Goal: Task Accomplishment & Management: Manage account settings

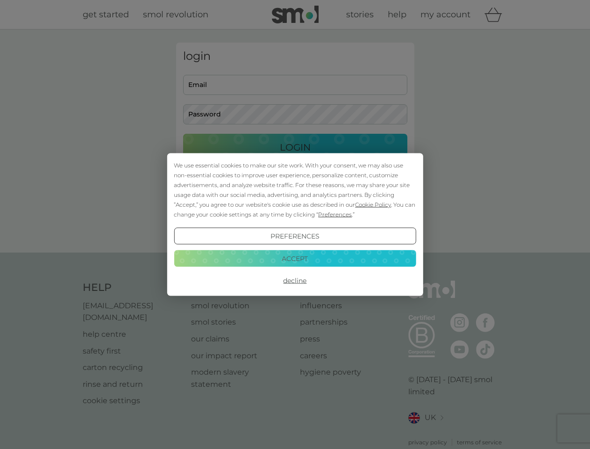
click at [374, 204] on span "Cookie Policy" at bounding box center [373, 204] width 36 height 7
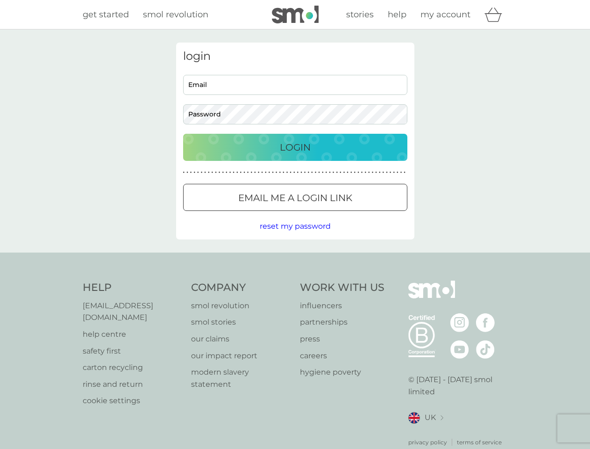
click at [334, 214] on div "login Email Password Login ● ● ● ● ● ● ● ● ● ● ● ● ● ● ● ● ● ● ● ● ● ● ● ● ● ● …" at bounding box center [295, 141] width 238 height 197
click at [295, 236] on div "login Email Password Login ● ● ● ● ● ● ● ● ● ● ● ● ● ● ● ● ● ● ● ● ● ● ● ● ● ● …" at bounding box center [295, 141] width 238 height 197
click at [295, 280] on div "Help [EMAIL_ADDRESS][DOMAIN_NAME] help centre safety first carton recycling rin…" at bounding box center [295, 363] width 425 height 166
click at [295, 258] on div "Help [EMAIL_ADDRESS][DOMAIN_NAME] help centre safety first carton recycling rin…" at bounding box center [295, 363] width 590 height 222
